Goal: Find specific fact: Find specific fact

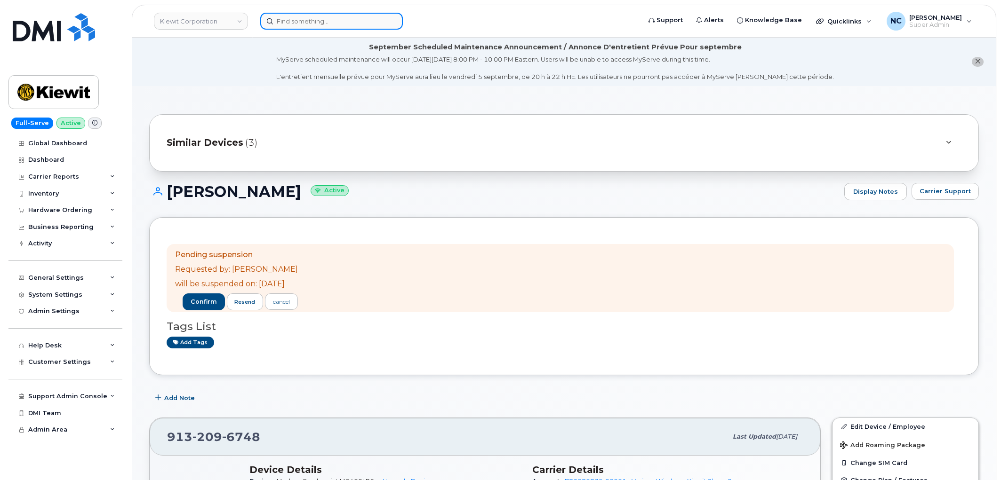
scroll to position [209, 0]
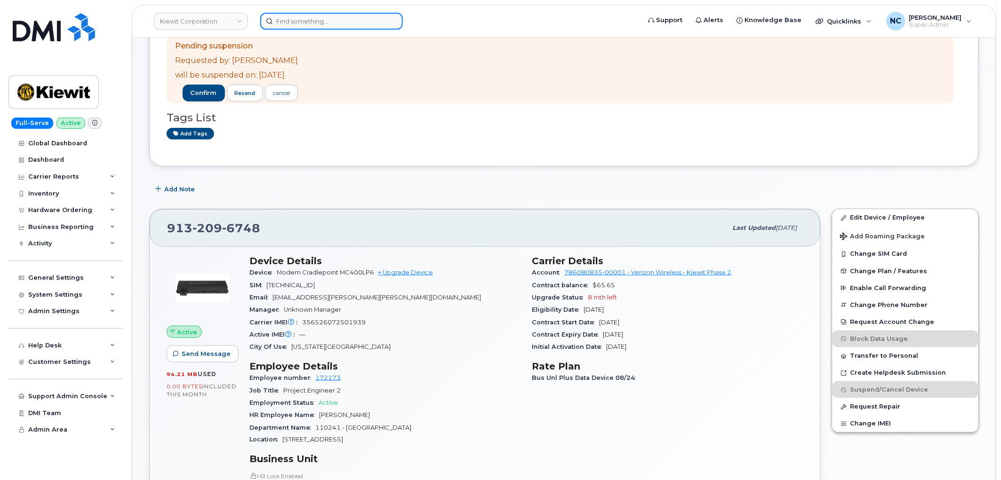
click at [398, 16] on div at bounding box center [331, 21] width 143 height 17
paste input "206-470-9629"
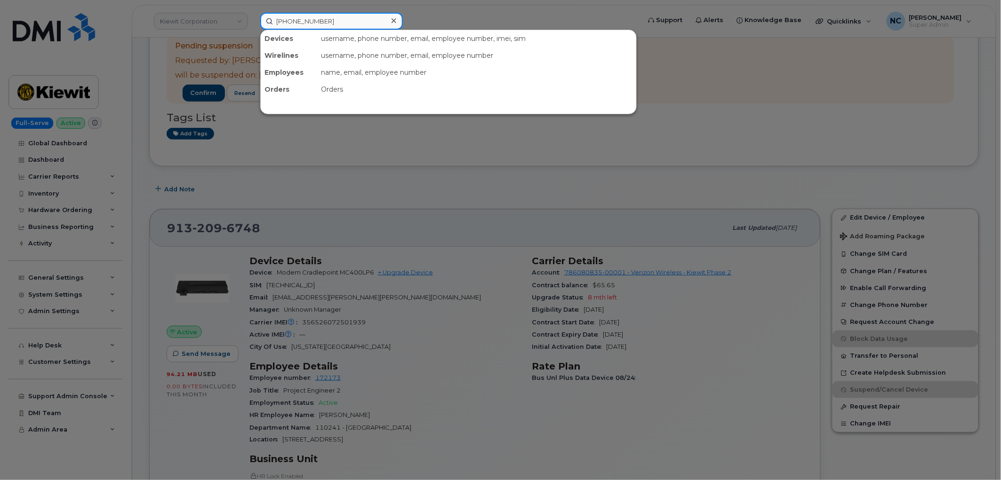
type input "206-470-9629"
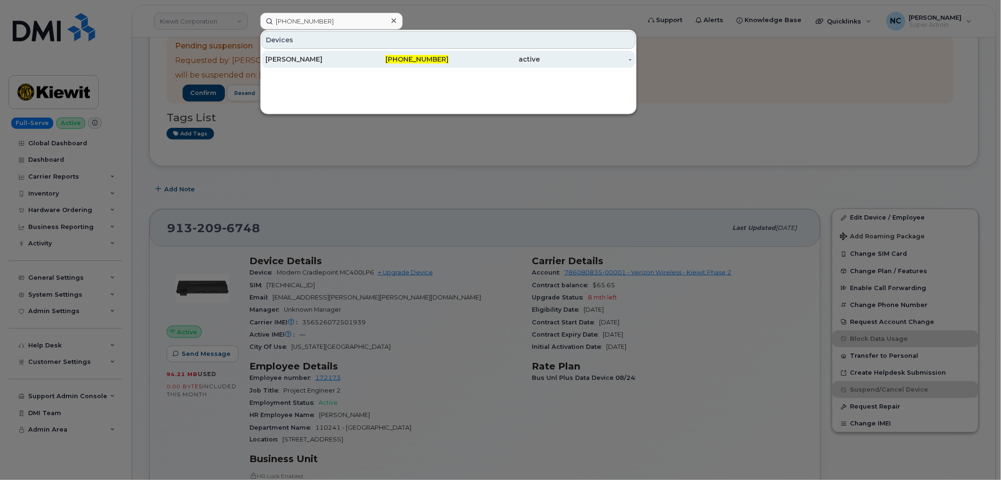
click at [321, 62] on div "MARIAMI GELASHVILI" at bounding box center [311, 59] width 92 height 9
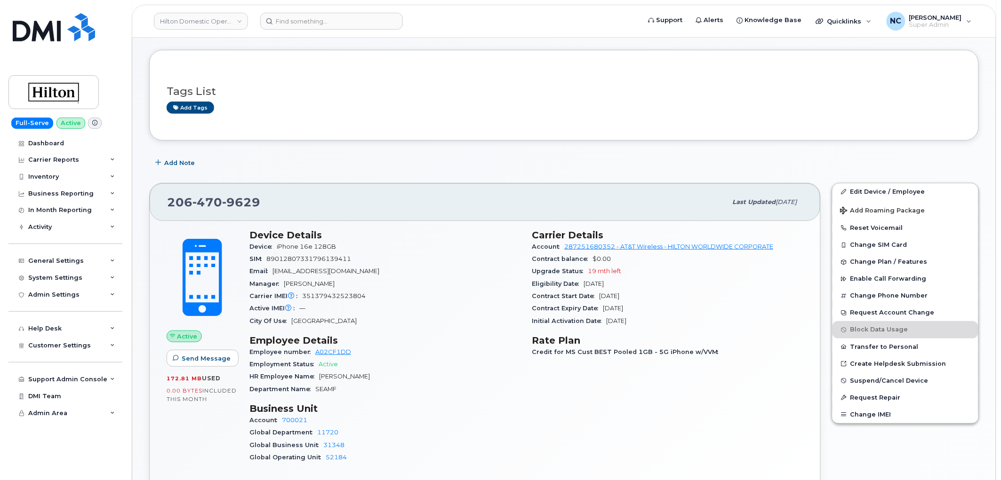
scroll to position [157, 0]
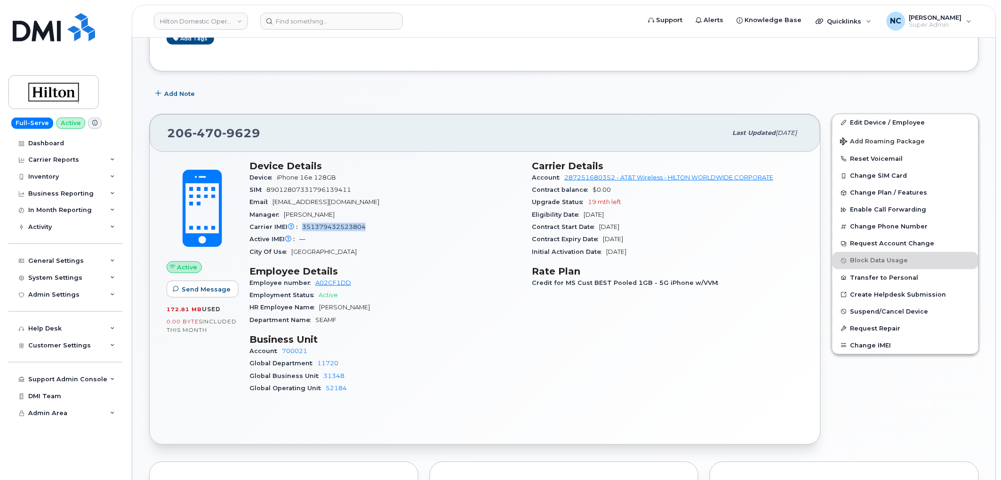
drag, startPoint x: 366, startPoint y: 228, endPoint x: 303, endPoint y: 232, distance: 63.6
click at [303, 232] on div "Carrier IMEI Carrier IMEI is reported during the last billing cycle or change o…" at bounding box center [385, 227] width 272 height 12
copy span "351379432523804"
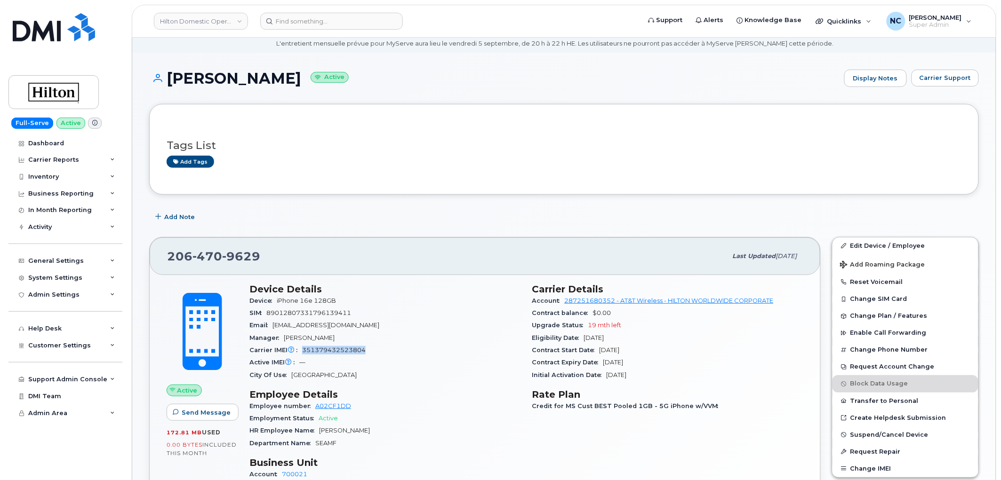
scroll to position [0, 0]
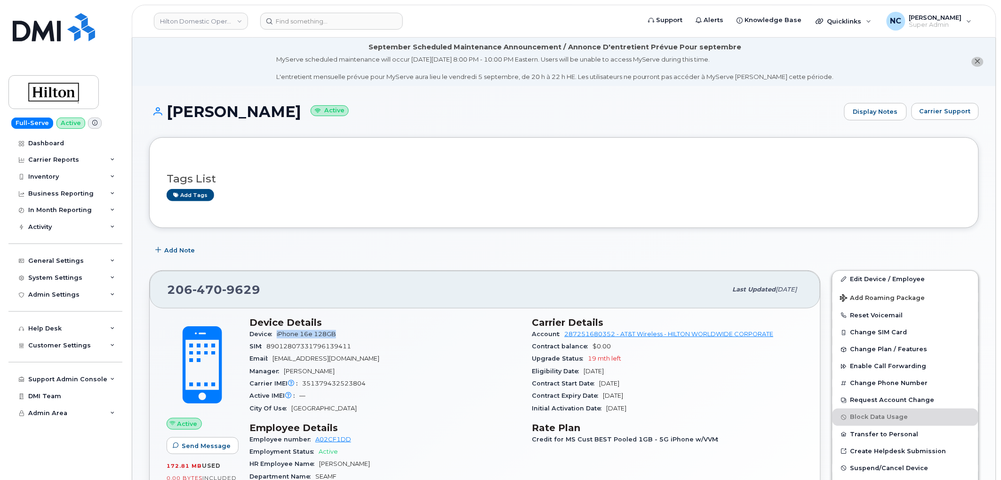
drag, startPoint x: 351, startPoint y: 337, endPoint x: 275, endPoint y: 336, distance: 75.8
click at [275, 336] on div "Device iPhone 16e 128GB" at bounding box center [385, 334] width 272 height 12
copy span "iPhone 16e 128GB"
drag, startPoint x: 390, startPoint y: 366, endPoint x: 320, endPoint y: 347, distance: 71.7
click at [289, 353] on section "Device Details Device iPhone 16e 128GB SIM 89012807331796139411 Email Mariami.G…" at bounding box center [385, 366] width 272 height 98
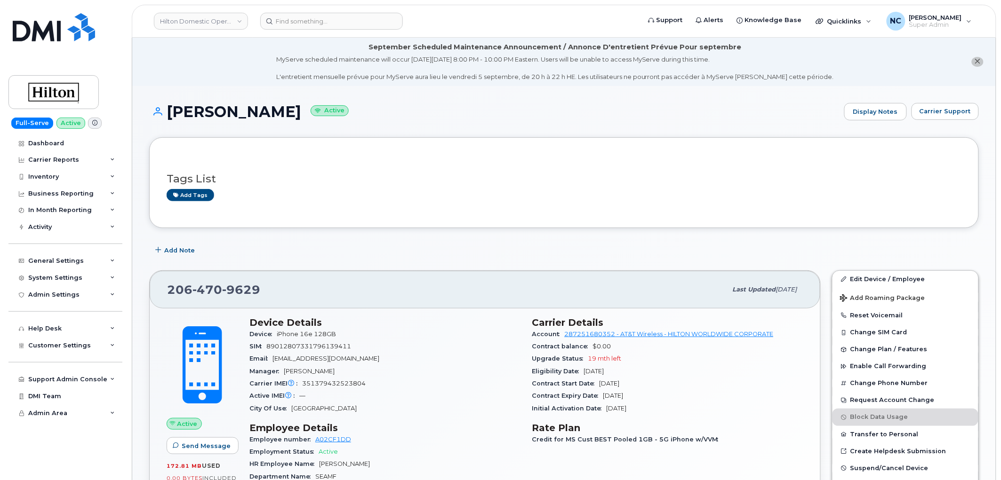
drag, startPoint x: 320, startPoint y: 347, endPoint x: 354, endPoint y: 360, distance: 35.6
click at [320, 347] on span "89012807331796139411" at bounding box center [308, 346] width 85 height 7
drag, startPoint x: 363, startPoint y: 360, endPoint x: 344, endPoint y: 363, distance: 19.1
click at [344, 362] on span "Mariami.Gelashvili@hilton.com" at bounding box center [325, 358] width 107 height 7
drag, startPoint x: 366, startPoint y: 352, endPoint x: 369, endPoint y: 356, distance: 5.7
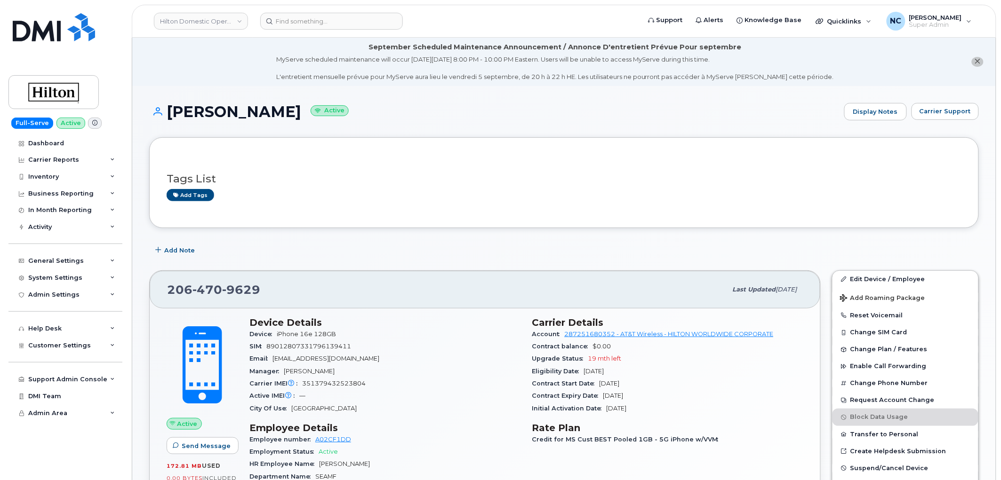
click at [366, 352] on div "SIM 89012807331796139411" at bounding box center [385, 347] width 272 height 12
drag, startPoint x: 339, startPoint y: 359, endPoint x: 274, endPoint y: 360, distance: 65.4
click at [274, 360] on div "Email Mariami.Gelashvili@hilton.com" at bounding box center [385, 359] width 272 height 12
copy span "Mariami.Gelashvili@hilton.com"
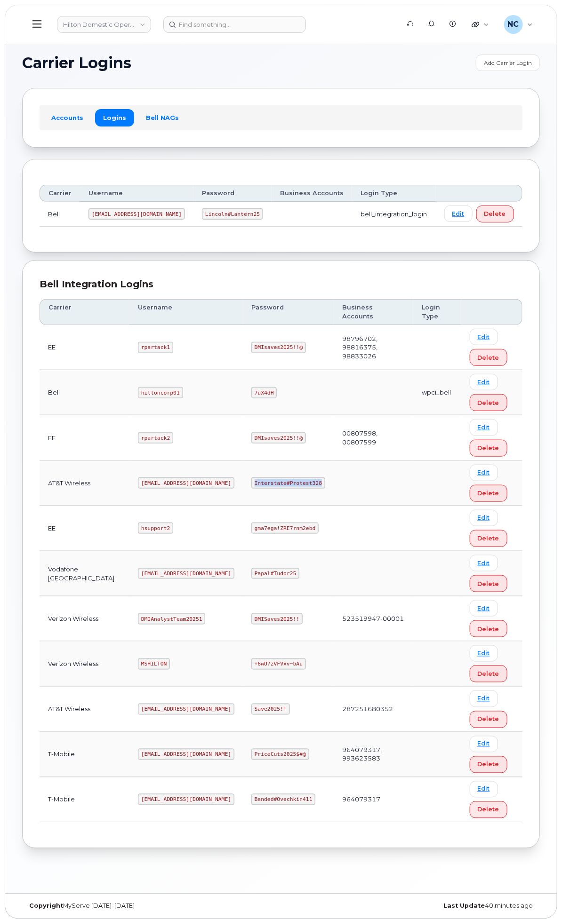
drag, startPoint x: 403, startPoint y: 517, endPoint x: 336, endPoint y: 521, distance: 66.5
click at [334, 506] on td "Interstate#Protest328" at bounding box center [288, 483] width 91 height 45
copy code "Interstate#Protest328"
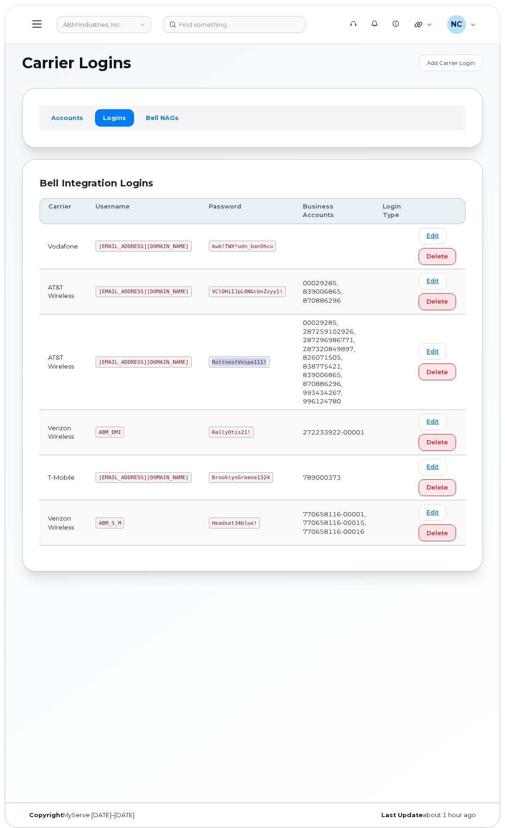
drag, startPoint x: 236, startPoint y: 343, endPoint x: 170, endPoint y: 349, distance: 66.2
click at [200, 349] on td "RottnestVespa111!" at bounding box center [247, 362] width 94 height 96
copy code "RottnestVespa111!"
